Goal: Communication & Community: Answer question/provide support

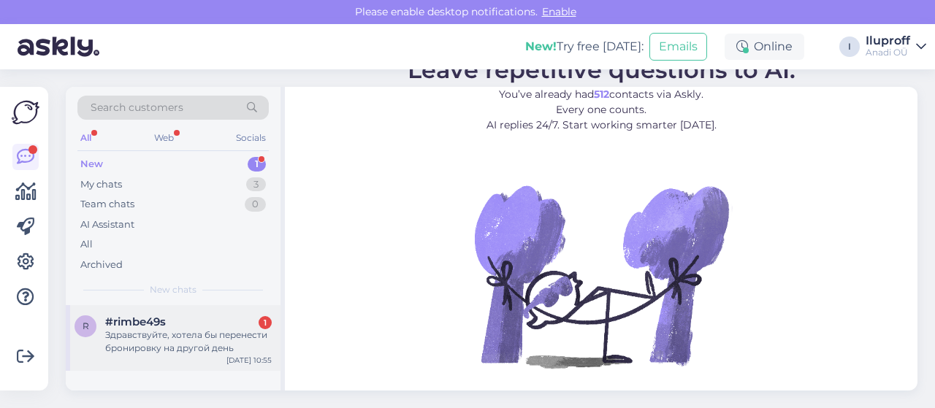
click at [231, 331] on div "Здравствуйте, хотела бы перенести бронировку на другой день" at bounding box center [188, 342] width 167 height 26
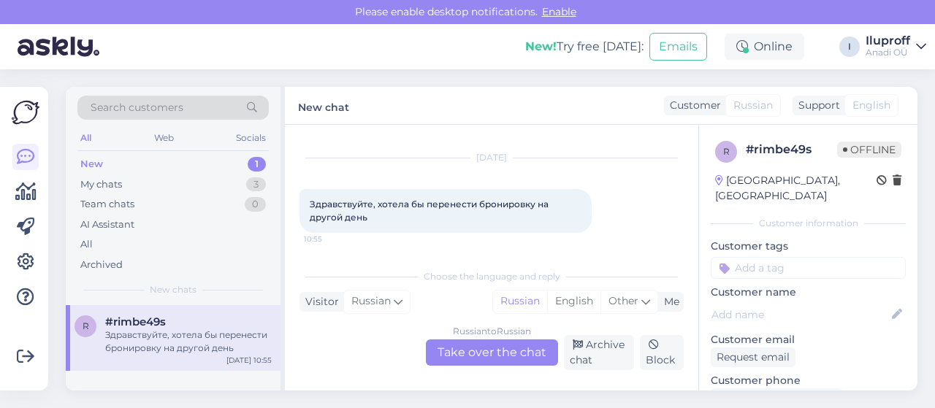
click at [535, 353] on div "Russian to Russian Take over the chat" at bounding box center [492, 353] width 132 height 26
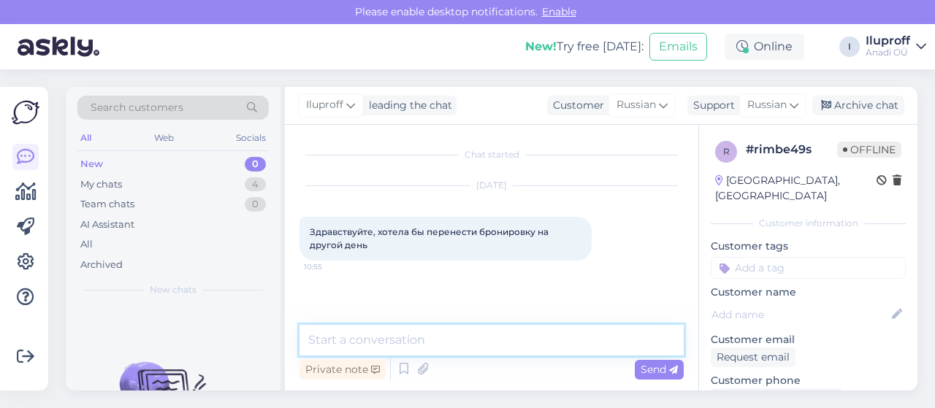
click at [488, 340] on textarea at bounding box center [491, 340] width 384 height 31
type textarea "P"
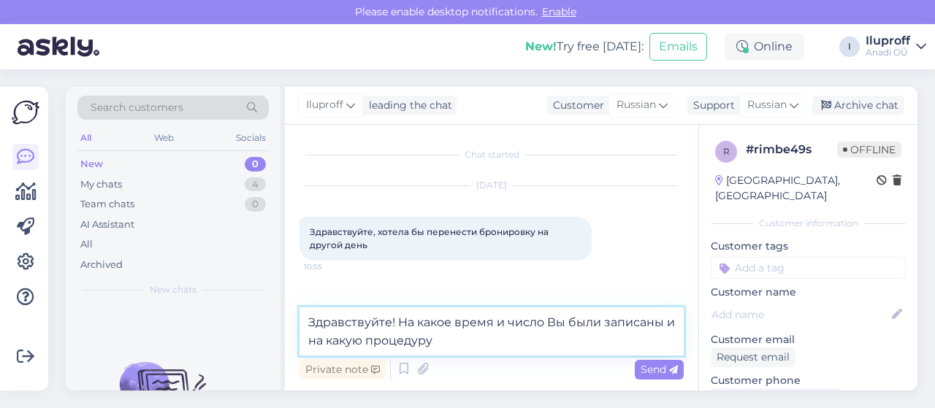
type textarea "Здравствуйте! На какое время и число Вы были записаны и на какую процедуру?"
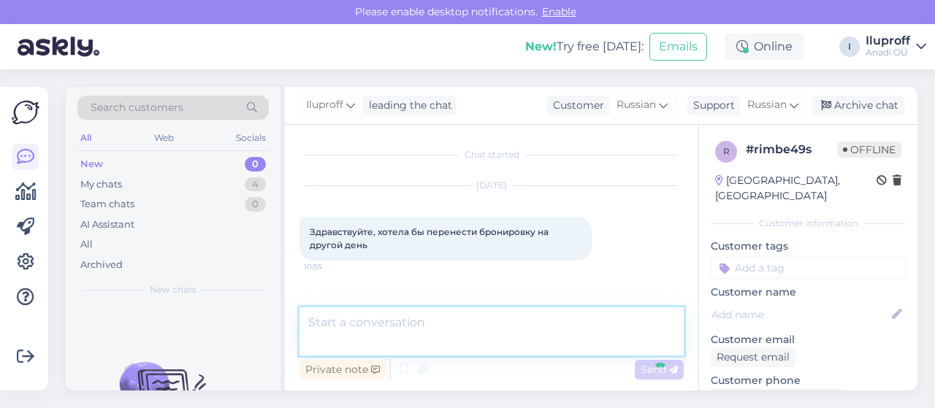
scroll to position [71, 0]
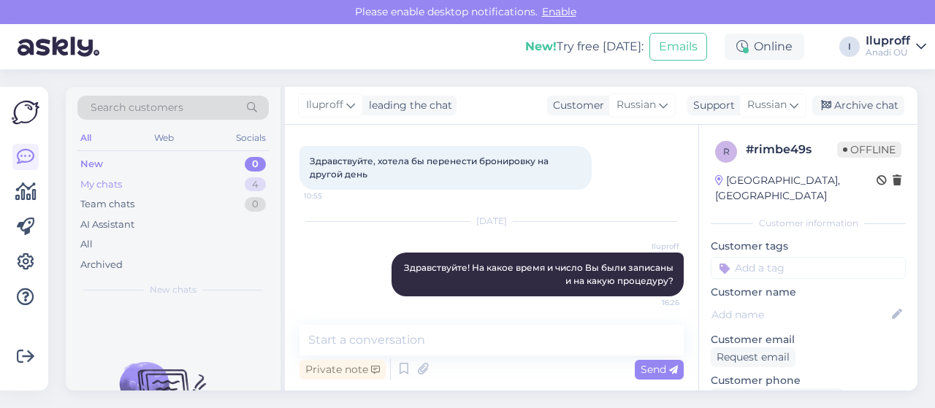
click at [258, 182] on div "4" at bounding box center [255, 184] width 21 height 15
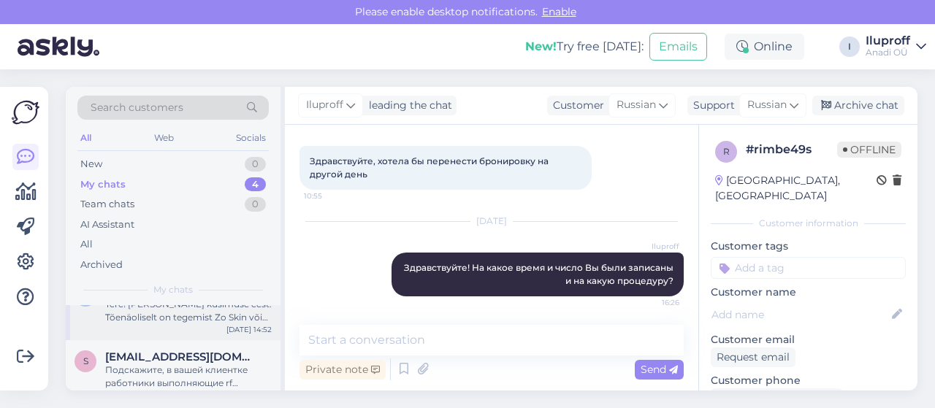
scroll to position [176, 0]
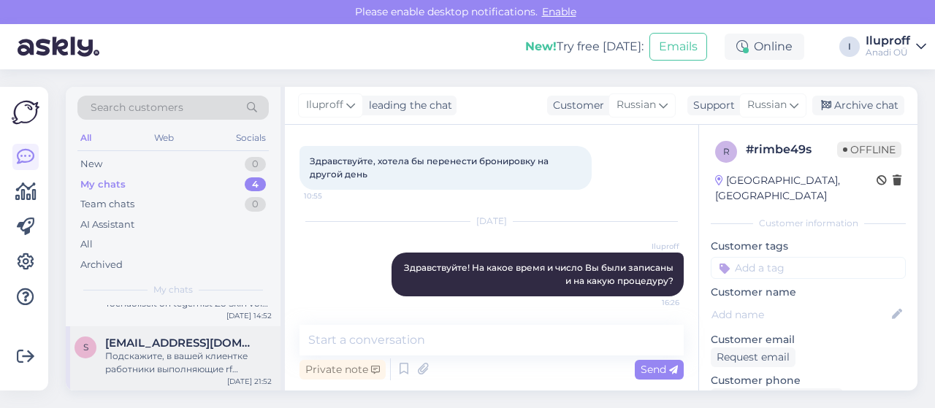
click at [236, 364] on div "Подскажите, в вашей клиентке работники выполняющие rf лифтинг и smas лифтинг им…" at bounding box center [188, 363] width 167 height 26
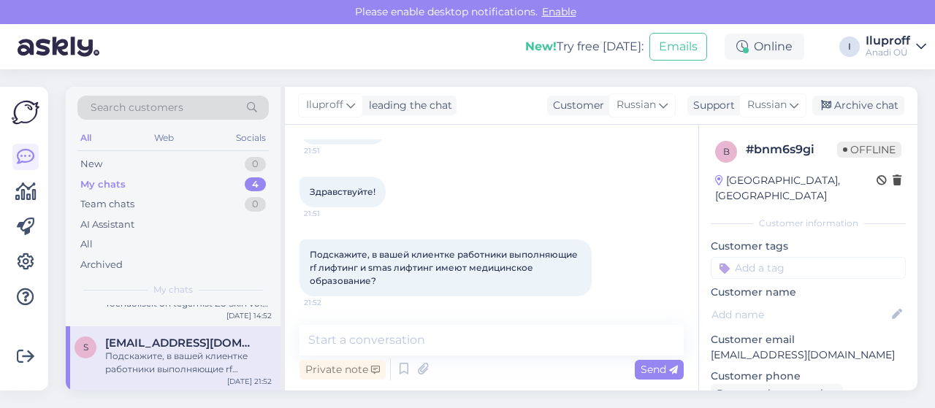
scroll to position [103, 0]
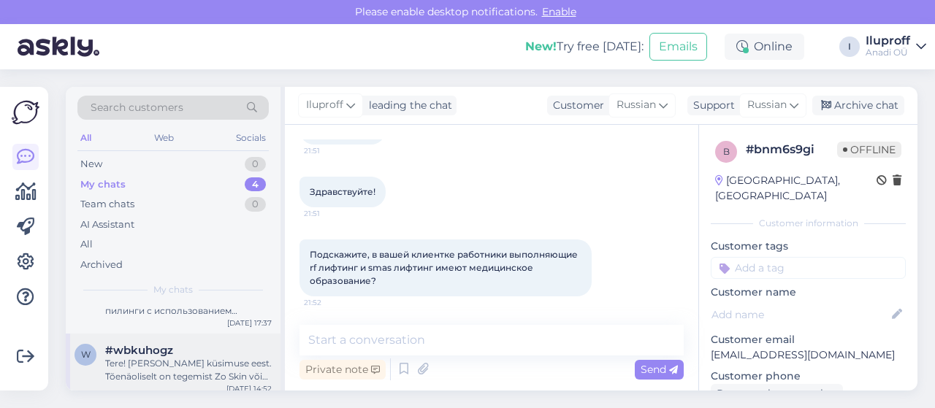
click at [195, 356] on div "#wbkuhogz" at bounding box center [188, 350] width 167 height 13
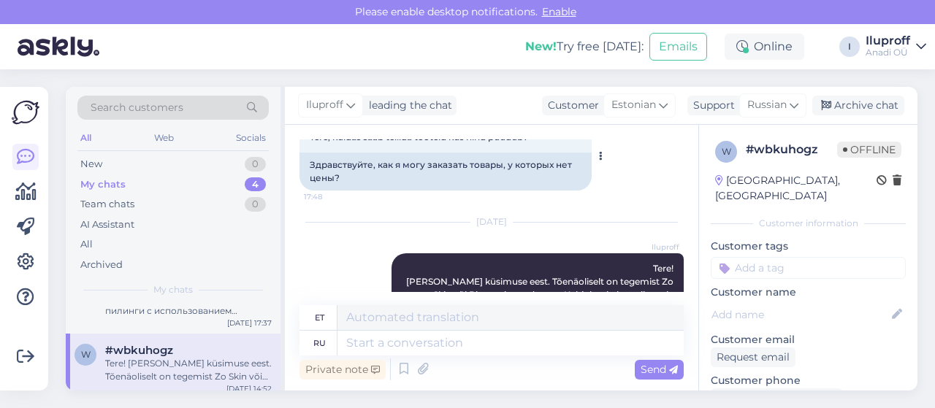
scroll to position [337, 0]
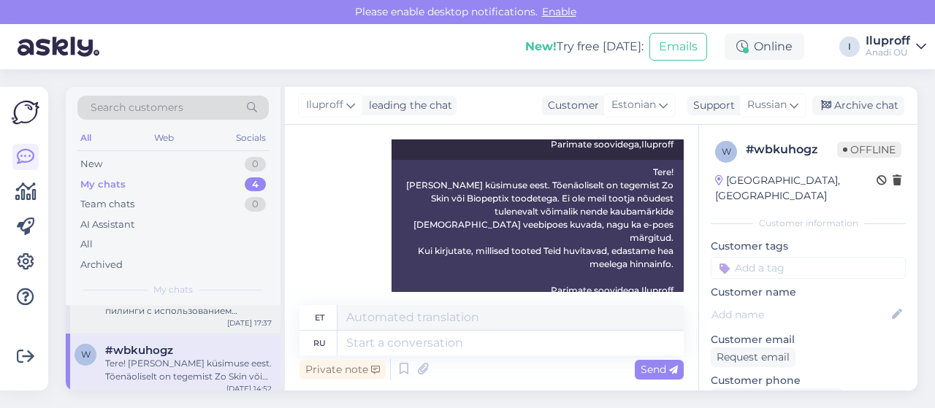
click at [204, 316] on div "i [EMAIL_ADDRESS][DOMAIN_NAME] Здравствуйте! Да, у нас есть пилинги с использов…" at bounding box center [173, 301] width 215 height 66
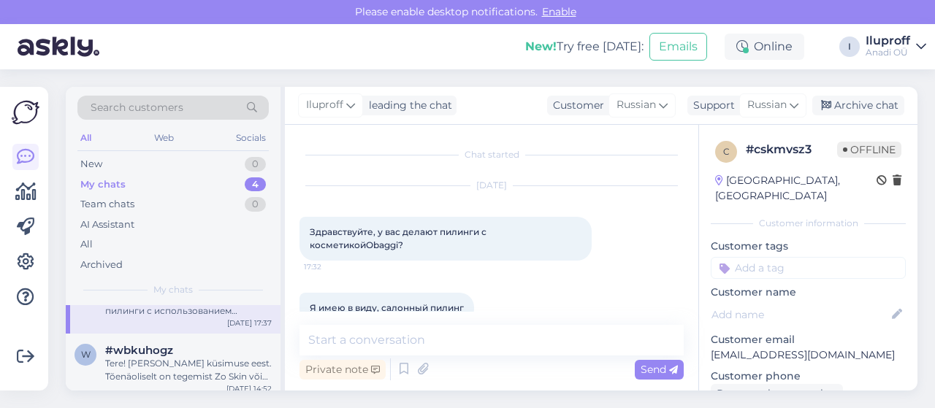
scroll to position [221, 0]
